Goal: Navigation & Orientation: Find specific page/section

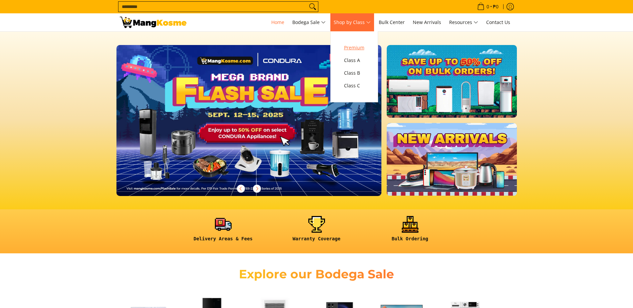
click at [364, 46] on span "Premium" at bounding box center [354, 48] width 20 height 8
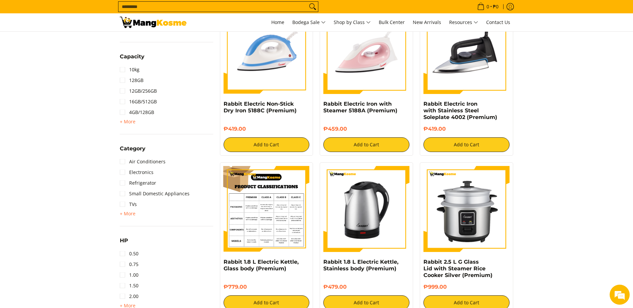
scroll to position [367, 0]
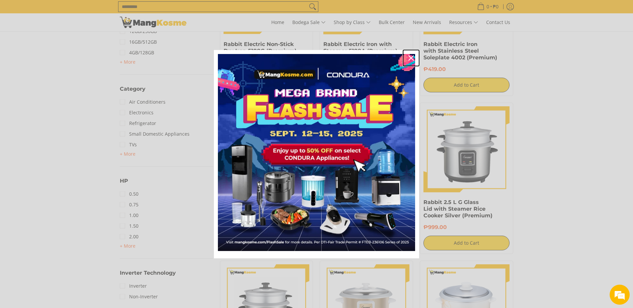
click at [410, 59] on icon "close icon" at bounding box center [411, 57] width 5 height 5
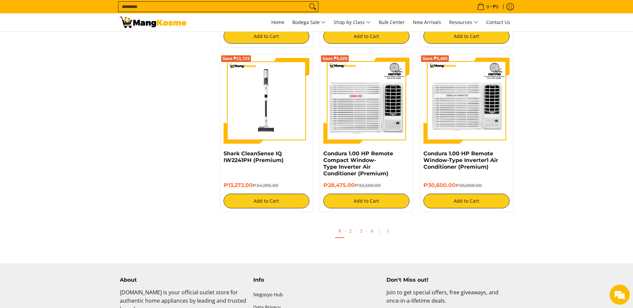
scroll to position [1268, 0]
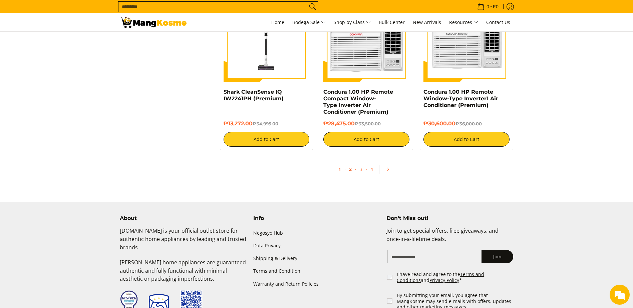
click at [349, 168] on link "2" at bounding box center [350, 170] width 9 height 14
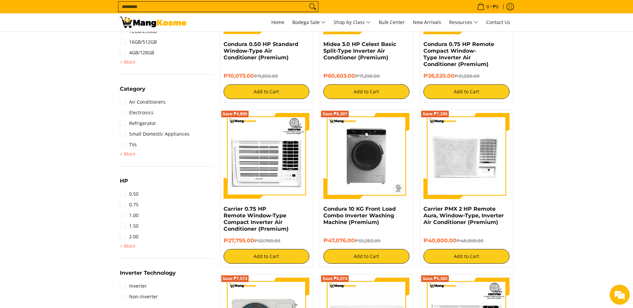
scroll to position [501, 0]
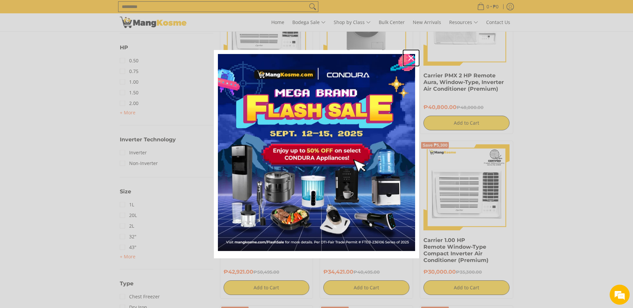
click at [411, 60] on icon "close icon" at bounding box center [411, 57] width 5 height 5
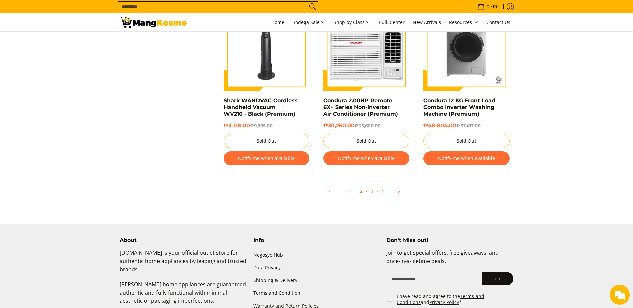
scroll to position [1335, 0]
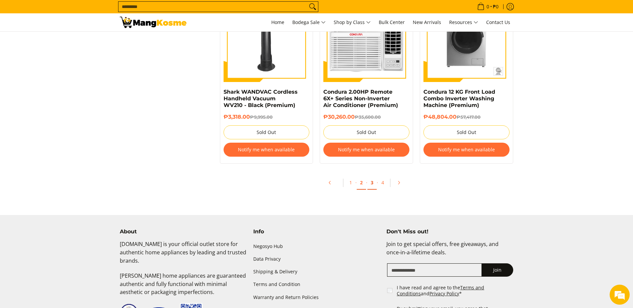
click at [371, 183] on link "3" at bounding box center [371, 183] width 9 height 14
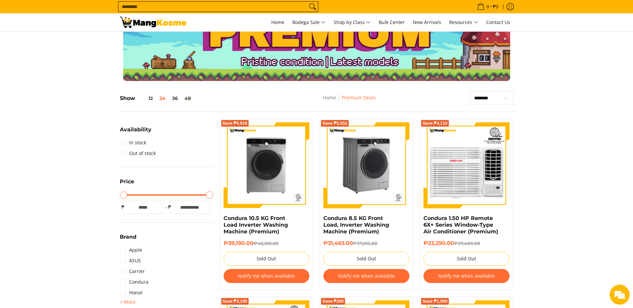
scroll to position [33, 0]
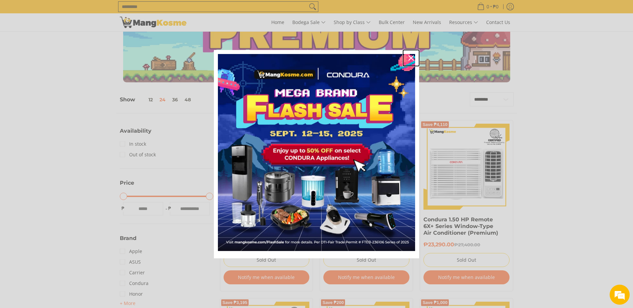
click at [412, 56] on icon "close icon" at bounding box center [411, 57] width 5 height 5
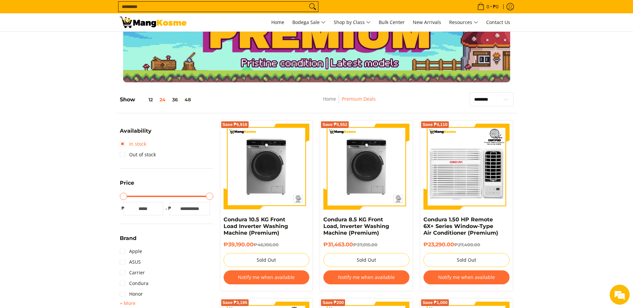
click at [122, 144] on link "In stock" at bounding box center [133, 144] width 26 height 11
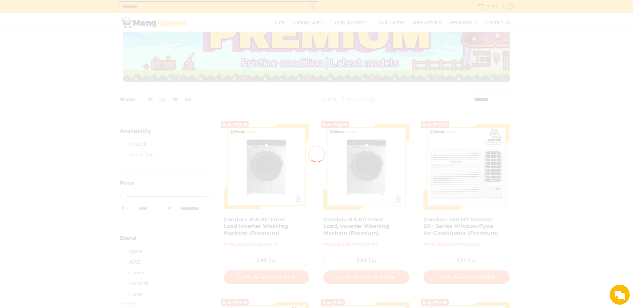
scroll to position [0, 0]
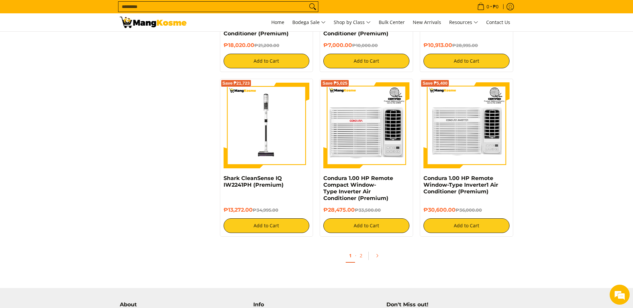
scroll to position [1195, 0]
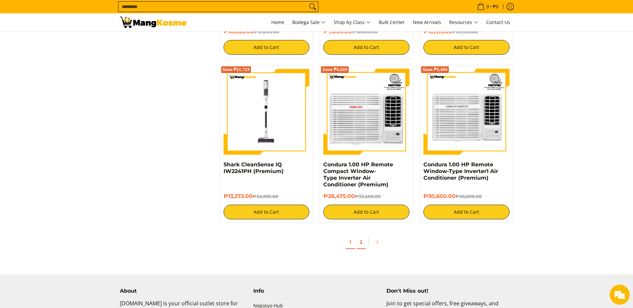
click at [361, 240] on link "2" at bounding box center [360, 243] width 9 height 14
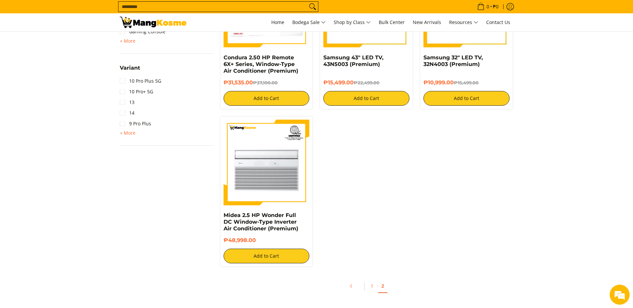
scroll to position [968, 0]
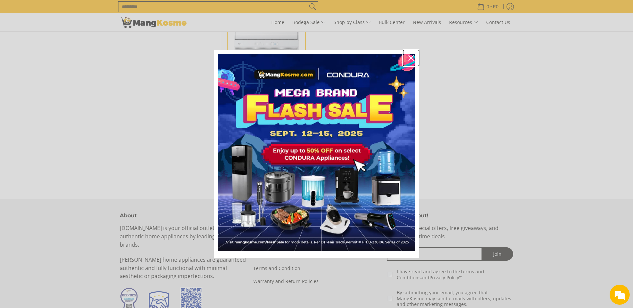
click at [409, 58] on icon "close icon" at bounding box center [411, 57] width 5 height 5
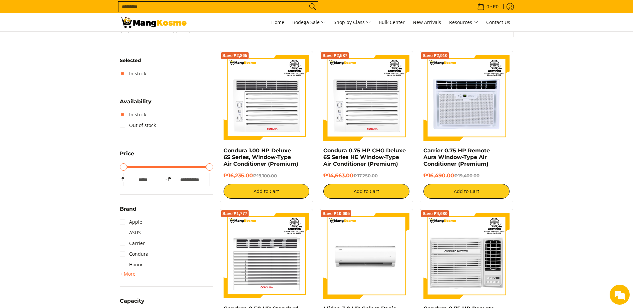
scroll to position [0, 0]
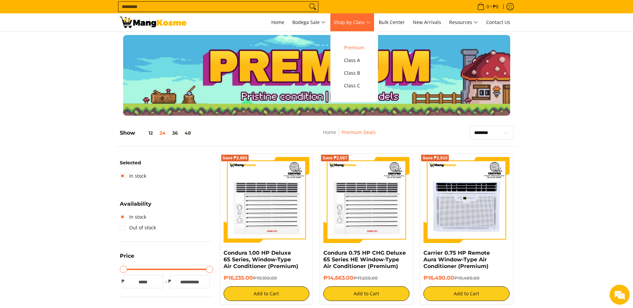
click at [371, 23] on span "Shop by Class" at bounding box center [352, 22] width 37 height 8
click at [368, 60] on link "Class A" at bounding box center [354, 60] width 27 height 13
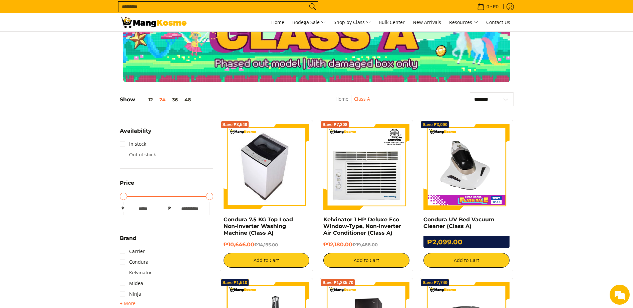
scroll to position [100, 0]
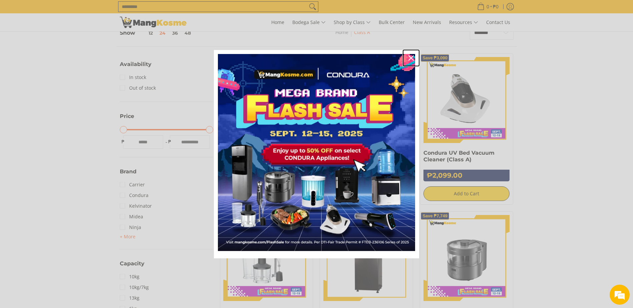
click at [412, 58] on icon "close icon" at bounding box center [411, 57] width 5 height 5
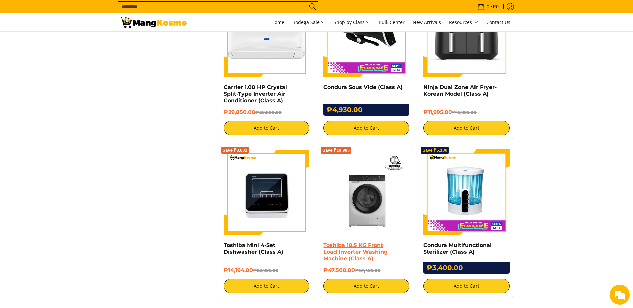
scroll to position [1168, 0]
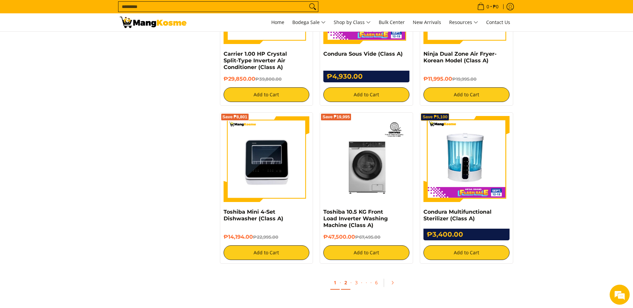
click at [344, 283] on link "2" at bounding box center [345, 283] width 9 height 14
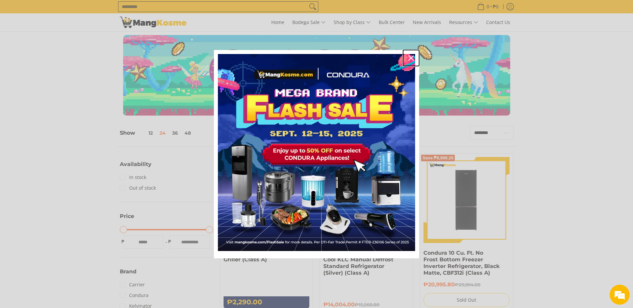
click at [409, 56] on icon "close icon" at bounding box center [411, 57] width 5 height 5
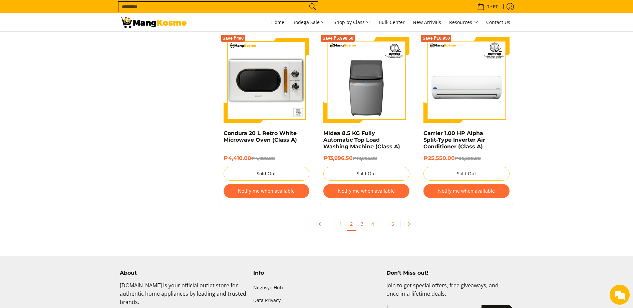
scroll to position [1402, 0]
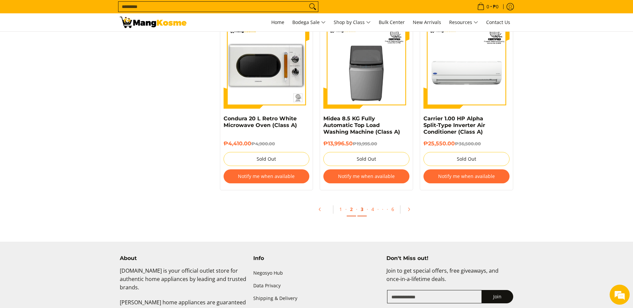
click at [366, 210] on link "3" at bounding box center [361, 210] width 9 height 14
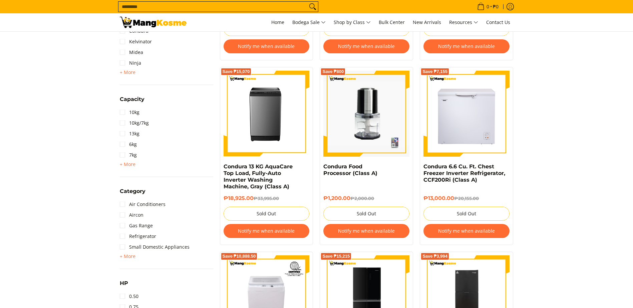
scroll to position [267, 0]
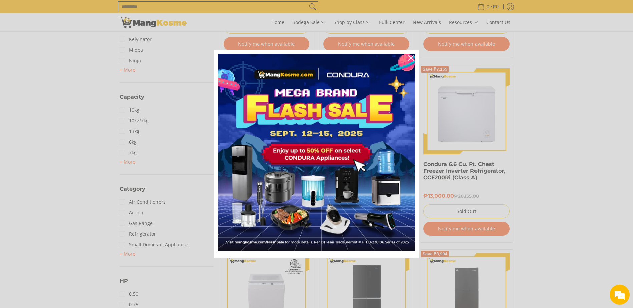
drag, startPoint x: 152, startPoint y: 240, endPoint x: 134, endPoint y: 252, distance: 21.4
click at [134, 252] on div "Marketing offer form" at bounding box center [316, 154] width 633 height 308
click at [129, 256] on div "Marketing offer form" at bounding box center [316, 154] width 633 height 308
click at [411, 58] on div "Close" at bounding box center [411, 58] width 11 height 11
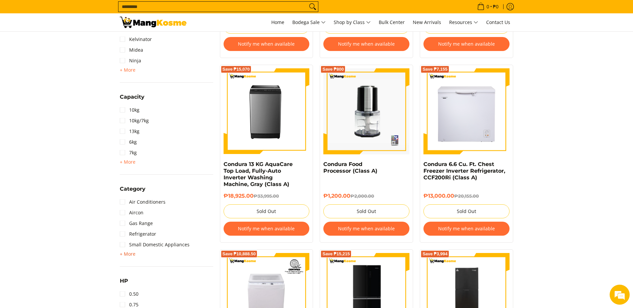
click at [126, 256] on span "+ More" at bounding box center [128, 254] width 16 height 5
click at [123, 246] on link "Small Domestic Appliances" at bounding box center [155, 245] width 70 height 11
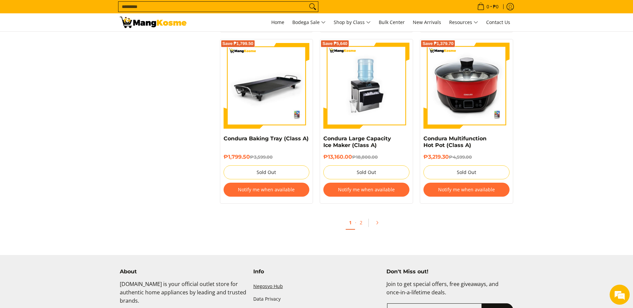
scroll to position [1329, 0]
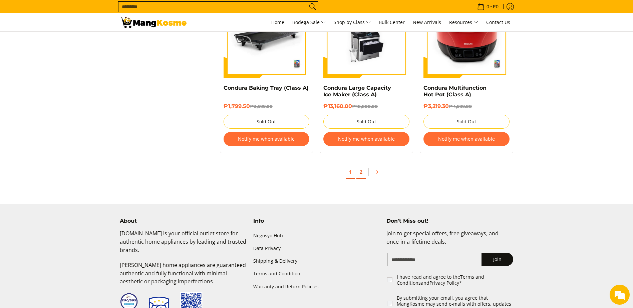
click at [361, 170] on link "2" at bounding box center [360, 173] width 9 height 14
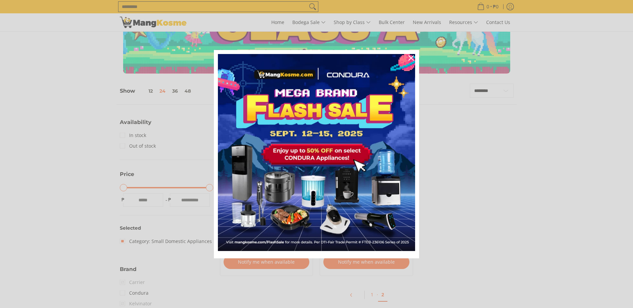
scroll to position [33, 0]
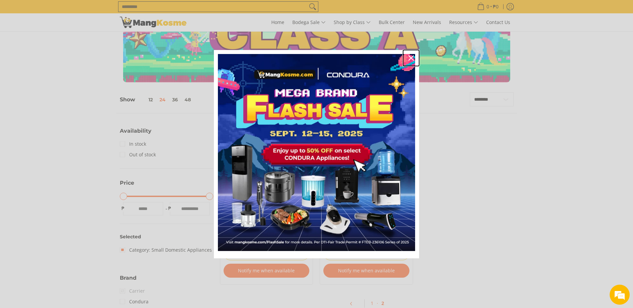
click at [411, 59] on icon "close icon" at bounding box center [411, 57] width 5 height 5
